Goal: Information Seeking & Learning: Learn about a topic

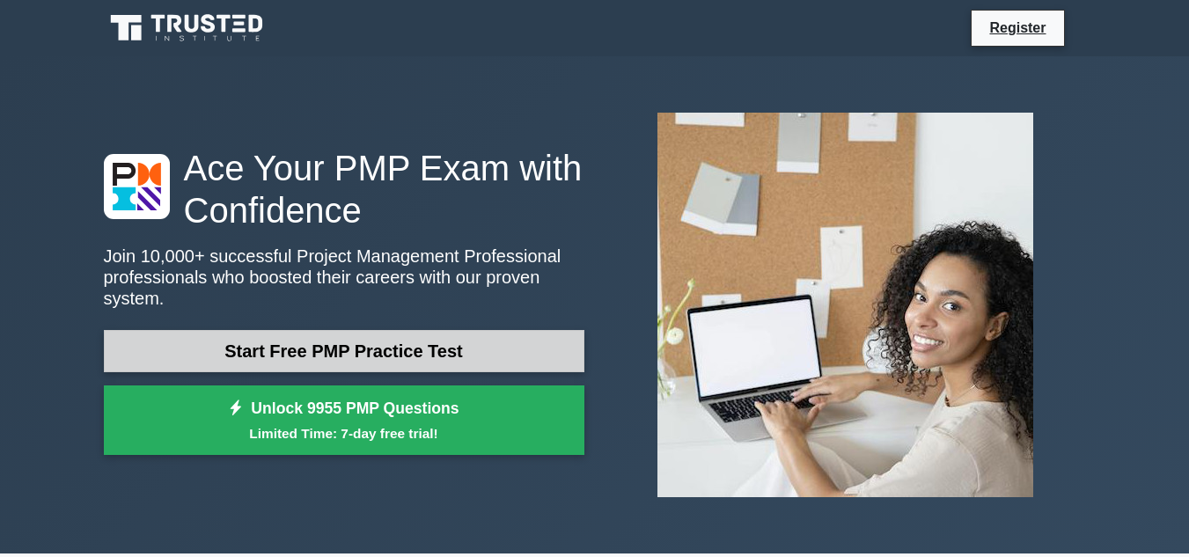
click at [479, 334] on link "Start Free PMP Practice Test" at bounding box center [344, 351] width 481 height 42
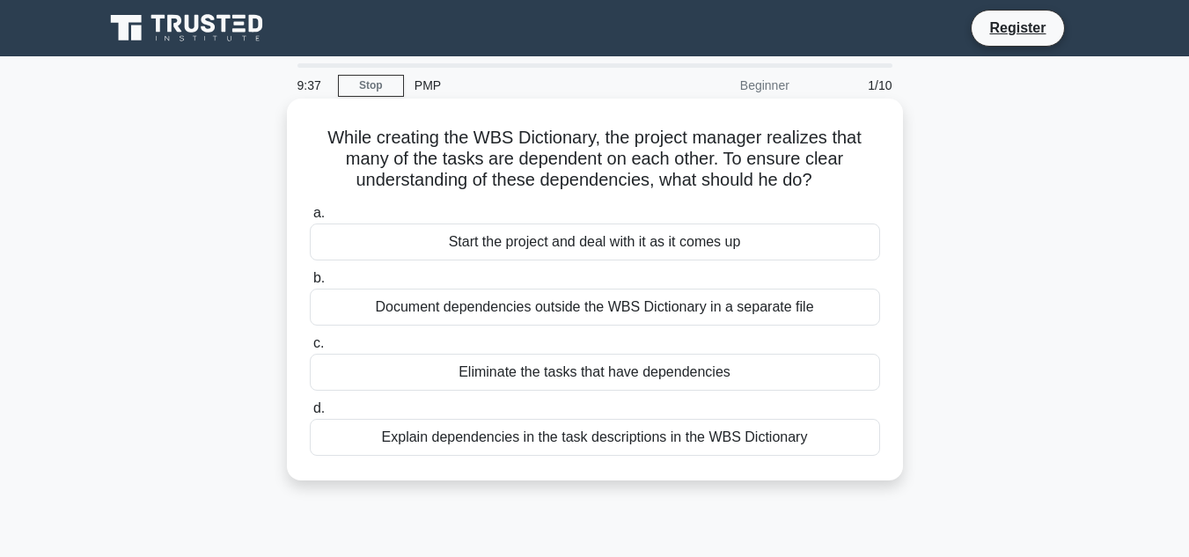
drag, startPoint x: 525, startPoint y: 434, endPoint x: 526, endPoint y: 424, distance: 9.8
click at [526, 424] on div "Explain dependencies in the task descriptions in the WBS Dictionary" at bounding box center [595, 437] width 570 height 37
click at [310, 415] on input "d. Explain dependencies in the task descriptions in the WBS Dictionary" at bounding box center [310, 408] width 0 height 11
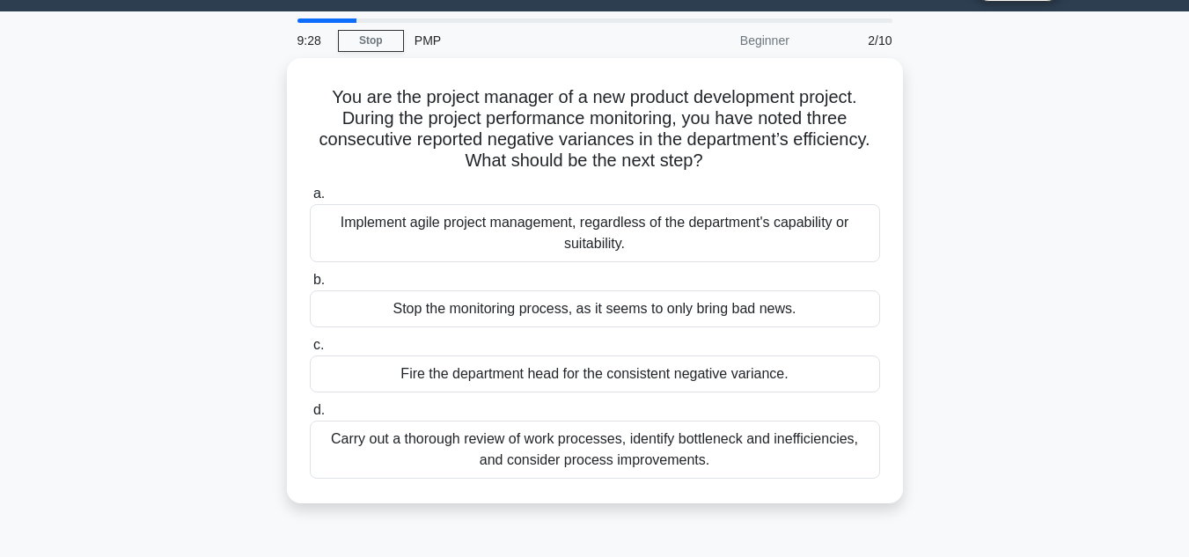
scroll to position [41, 0]
